Goal: Task Accomplishment & Management: Complete application form

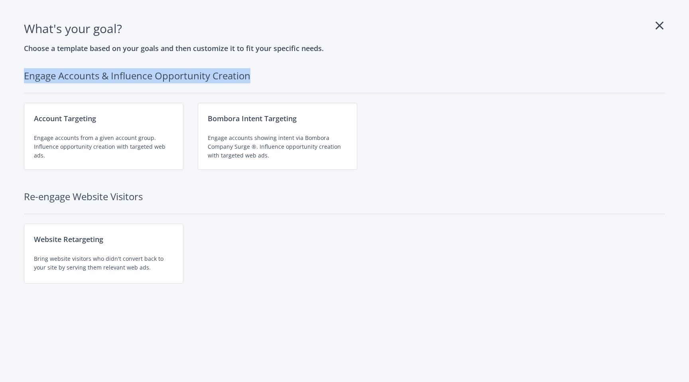
drag, startPoint x: 25, startPoint y: 76, endPoint x: 253, endPoint y: 78, distance: 227.9
click at [253, 78] on h2 "Engage Accounts & Influence Opportunity Creation" at bounding box center [344, 80] width 641 height 25
click at [209, 79] on h2 "Engage Accounts & Influence Opportunity Creation" at bounding box center [344, 80] width 641 height 25
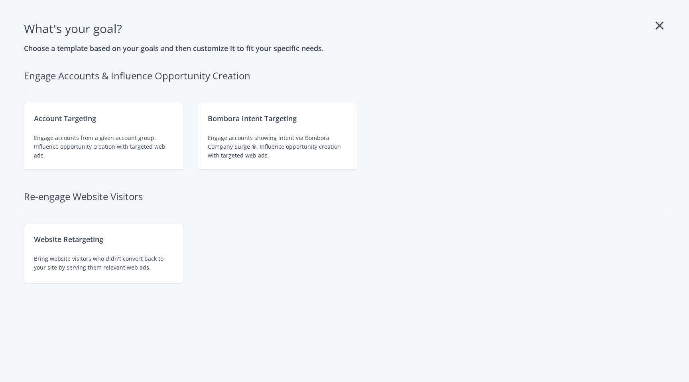
drag, startPoint x: 23, startPoint y: 196, endPoint x: 149, endPoint y: 184, distance: 126.5
click at [149, 184] on div "What's your goal ? Choose a template based on your goals and then customize it …" at bounding box center [344, 160] width 650 height 283
click at [139, 196] on h2 "Re-engage Website Visitors" at bounding box center [344, 201] width 641 height 25
click at [80, 138] on div "Engage accounts from a given account group. Influence opportunity creation with…" at bounding box center [103, 146] width 139 height 26
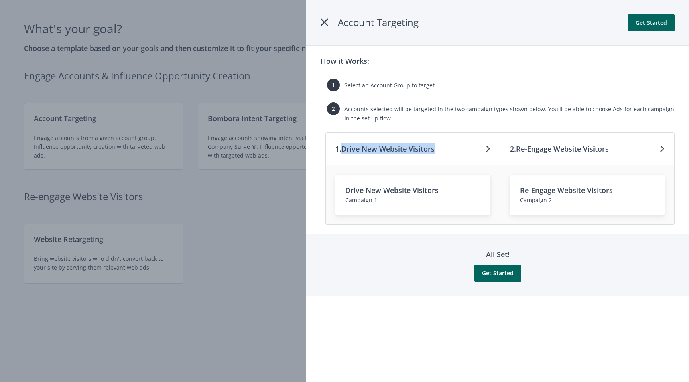
drag, startPoint x: 344, startPoint y: 149, endPoint x: 443, endPoint y: 152, distance: 98.9
click at [443, 152] on div "1. Drive New Website Visitors" at bounding box center [413, 149] width 175 height 32
click at [420, 148] on h3 "1. Drive New Website Visitors" at bounding box center [384, 148] width 99 height 11
click at [323, 22] on icon at bounding box center [324, 22] width 8 height 14
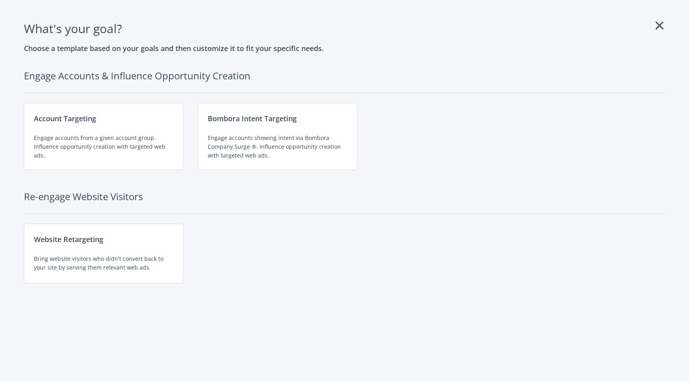
click at [660, 27] on icon at bounding box center [659, 25] width 8 height 13
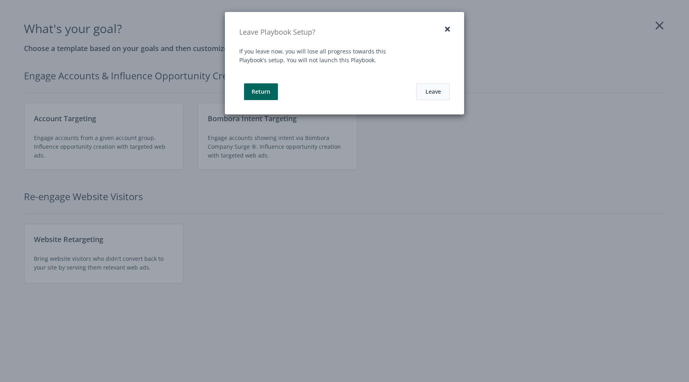
click at [434, 89] on button "Leave" at bounding box center [432, 91] width 33 height 17
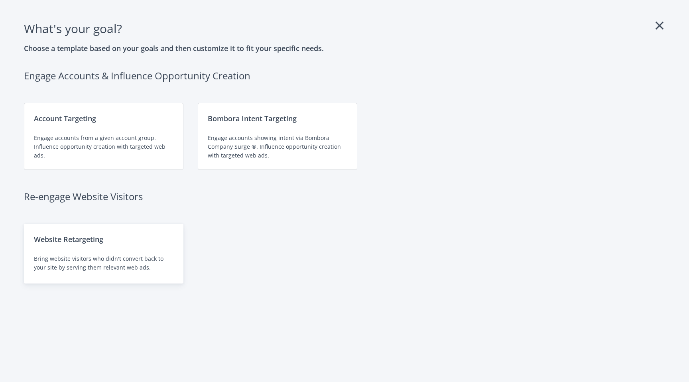
click at [102, 249] on div "Website Retargeting Bring website visitors who didn't convert back to your site…" at bounding box center [103, 254] width 159 height 60
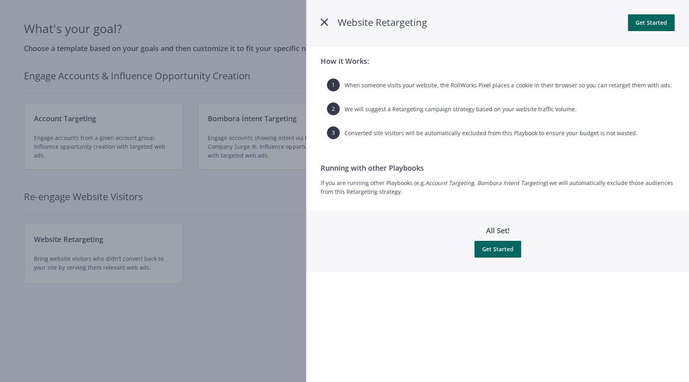
click at [231, 215] on div at bounding box center [344, 191] width 689 height 382
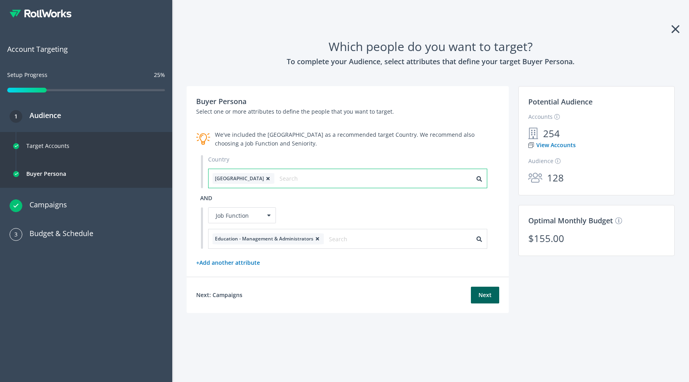
click at [279, 179] on input "text" at bounding box center [314, 178] width 71 height 11
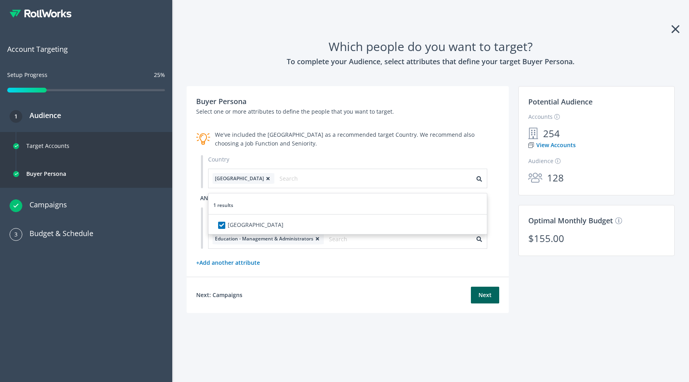
click at [342, 256] on section "Select an Account List, Country and other optional attribute filters to define …" at bounding box center [347, 211] width 303 height 112
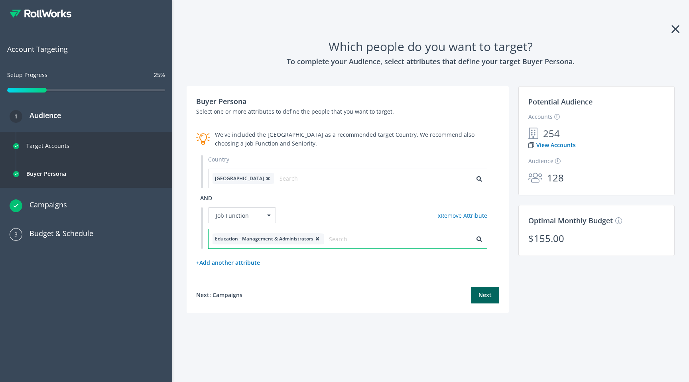
click at [343, 240] on input "text" at bounding box center [364, 238] width 71 height 11
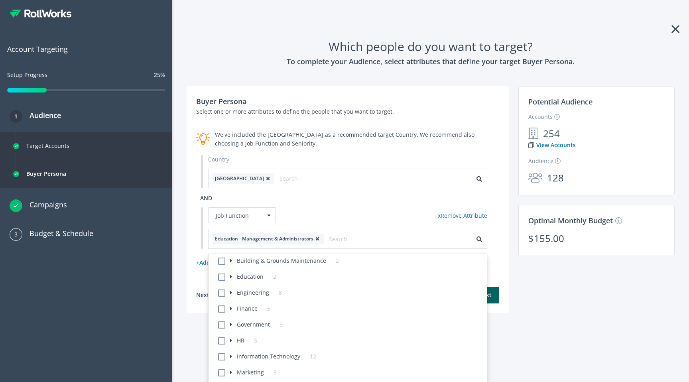
click at [359, 218] on div "Job Function x Remove Attribute" at bounding box center [347, 215] width 279 height 17
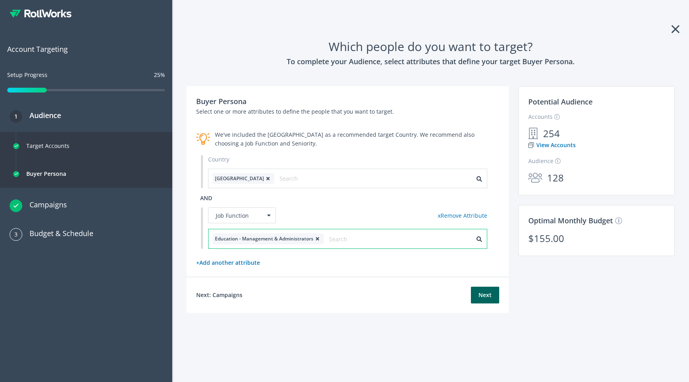
click at [341, 240] on input "text" at bounding box center [364, 238] width 71 height 11
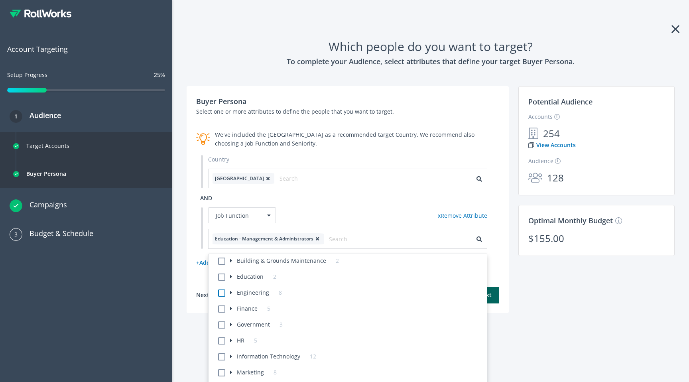
click at [230, 294] on label at bounding box center [230, 292] width 0 height 9
checkbox input "true"
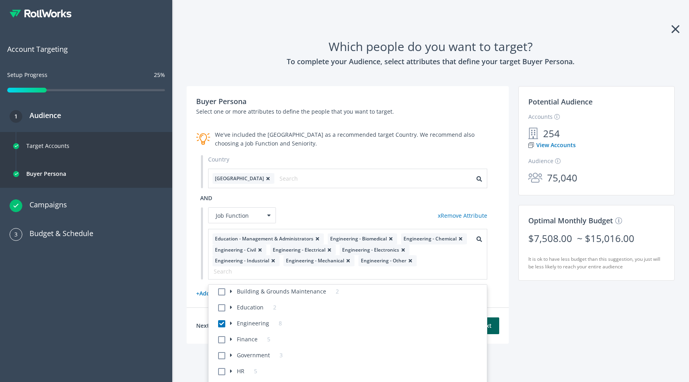
click at [344, 207] on div "and Job Function x Remove Attribute Education - Management & Administrators Eng…" at bounding box center [347, 243] width 303 height 72
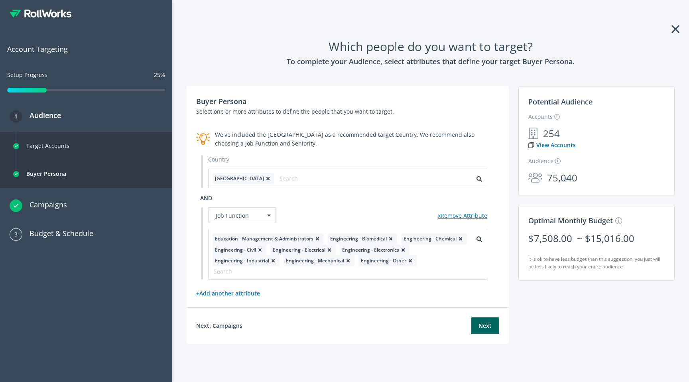
click at [447, 216] on link "x Remove Attribute" at bounding box center [462, 216] width 49 height 8
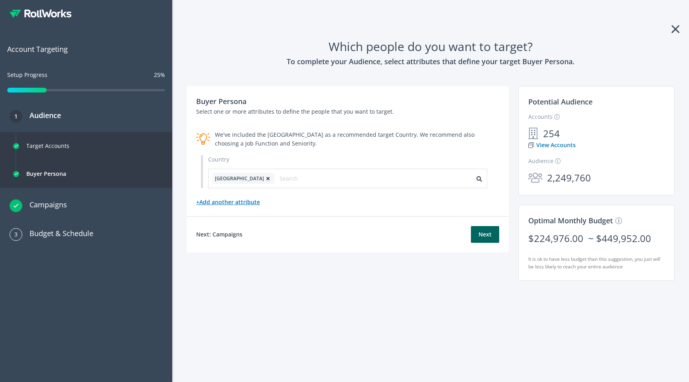
click at [232, 204] on link "+ Add another attribute" at bounding box center [228, 202] width 64 height 8
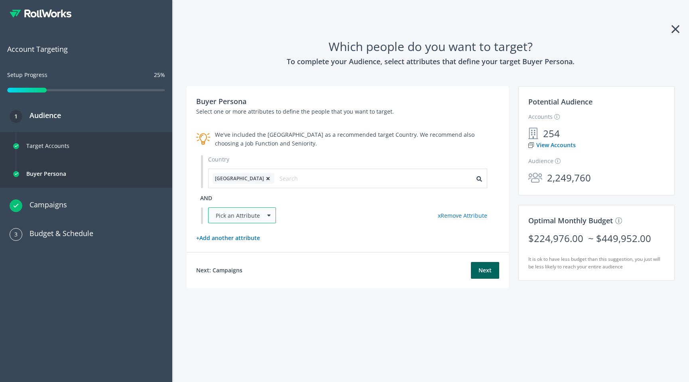
click at [246, 218] on div "Pick an Attribute" at bounding box center [242, 215] width 68 height 16
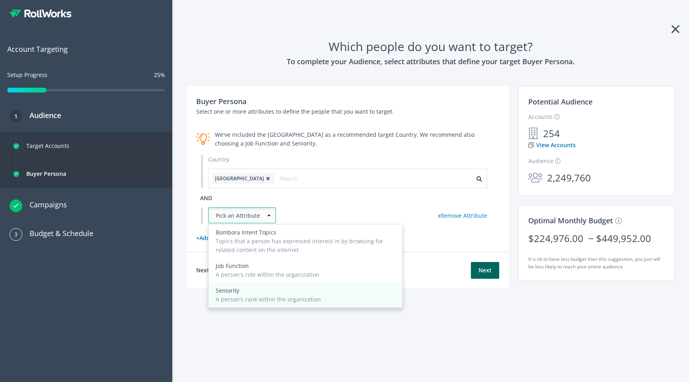
click at [232, 297] on div "A person's rank within the organization" at bounding box center [305, 299] width 179 height 9
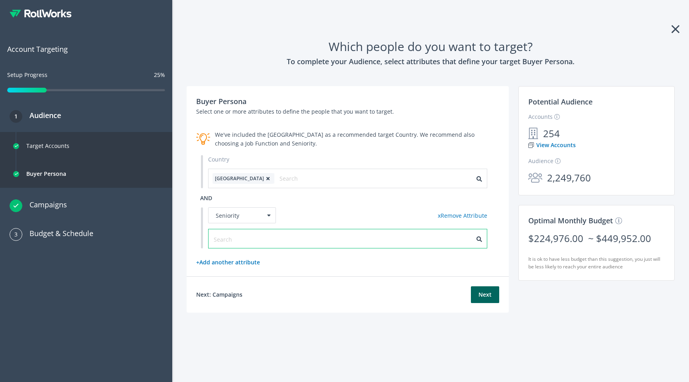
click at [233, 241] on input "text" at bounding box center [249, 239] width 71 height 9
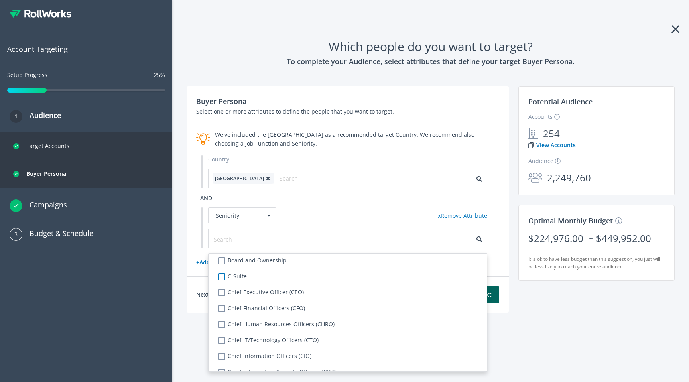
click at [230, 277] on label "C-Suite" at bounding box center [238, 276] width 17 height 9
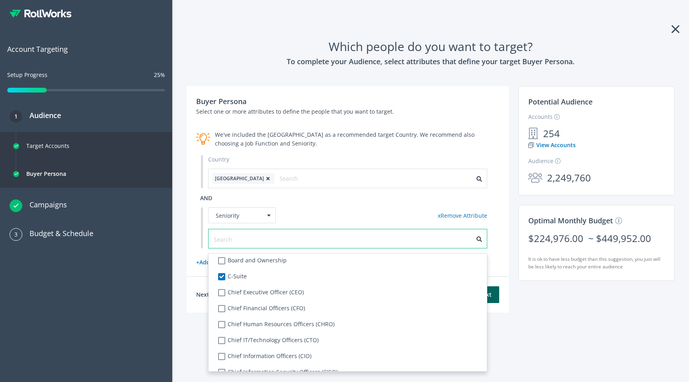
checkbox input "true"
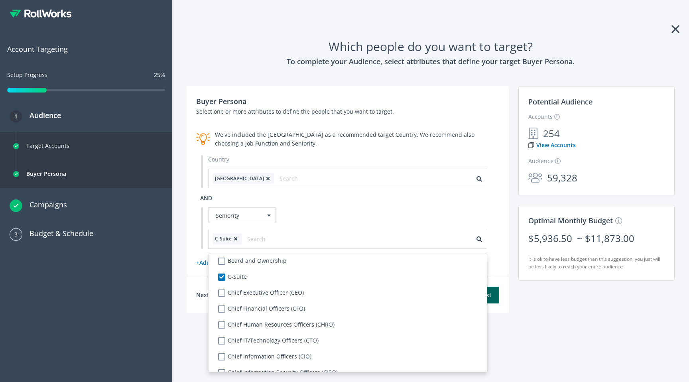
click at [177, 262] on div "Which people do you want to target? To complete your Audience, select attribute…" at bounding box center [430, 191] width 516 height 382
